Goal: Task Accomplishment & Management: Complete application form

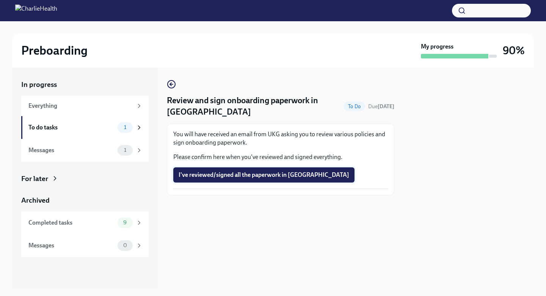
click at [249, 178] on span "I've reviewed/signed all the paperwork in [GEOGRAPHIC_DATA]" at bounding box center [263, 175] width 171 height 8
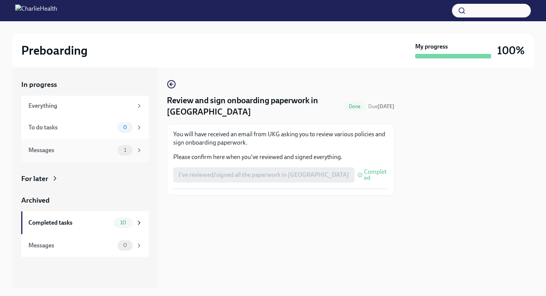
click at [77, 148] on div "Messages" at bounding box center [71, 150] width 86 height 8
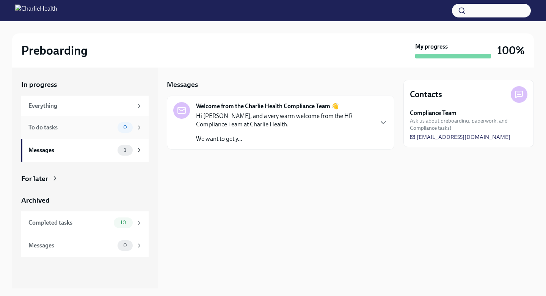
click at [77, 130] on div "To do tasks" at bounding box center [71, 127] width 86 height 8
